Goal: Complete application form

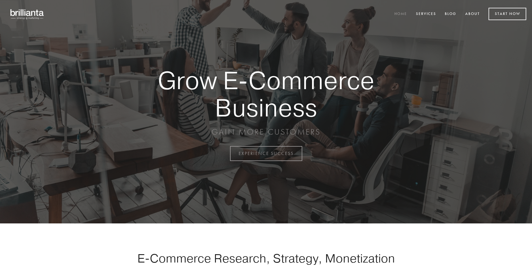
scroll to position [1509, 0]
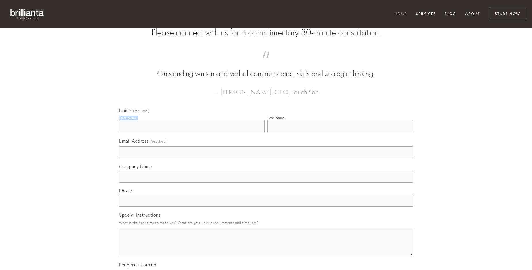
type input "[PERSON_NAME]"
click at [340, 132] on input "Last Name" at bounding box center [339, 126] width 145 height 12
type input "[PERSON_NAME]"
click at [266, 159] on input "Email Address (required)" at bounding box center [266, 152] width 294 height 12
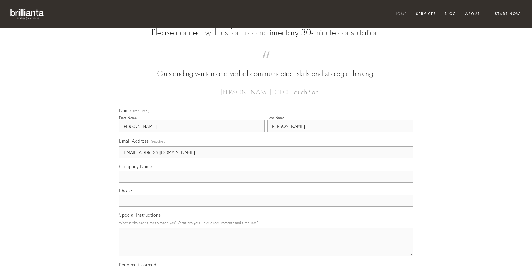
type input "[EMAIL_ADDRESS][DOMAIN_NAME]"
click at [266, 183] on input "Company Name" at bounding box center [266, 177] width 294 height 12
type input "eveniet"
click at [266, 207] on input "text" at bounding box center [266, 201] width 294 height 12
click at [266, 248] on textarea "Special Instructions" at bounding box center [266, 242] width 294 height 29
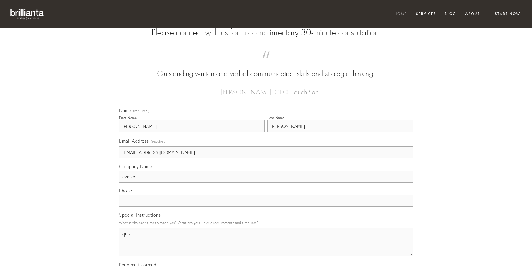
type textarea "quis"
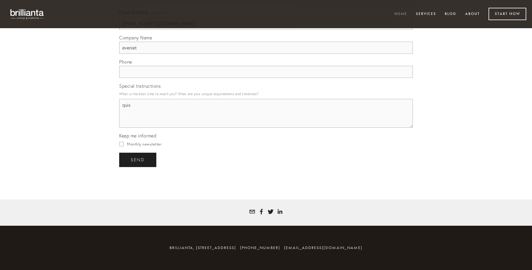
click at [138, 160] on span "send" at bounding box center [138, 159] width 14 height 5
